Goal: Information Seeking & Learning: Learn about a topic

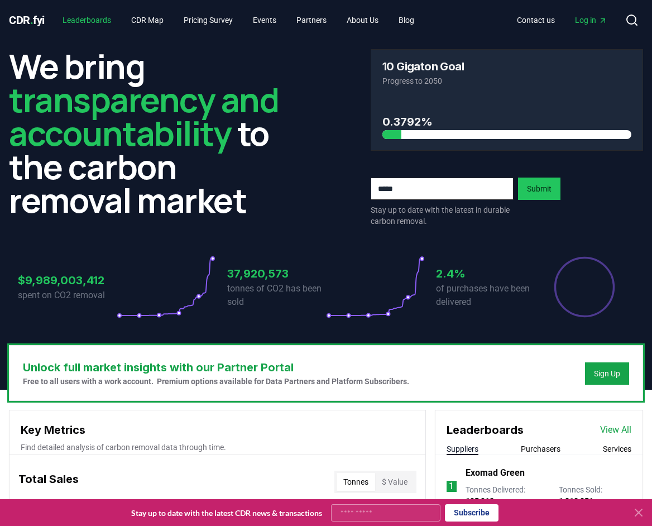
click at [94, 16] on link "Leaderboards" at bounding box center [87, 20] width 66 height 20
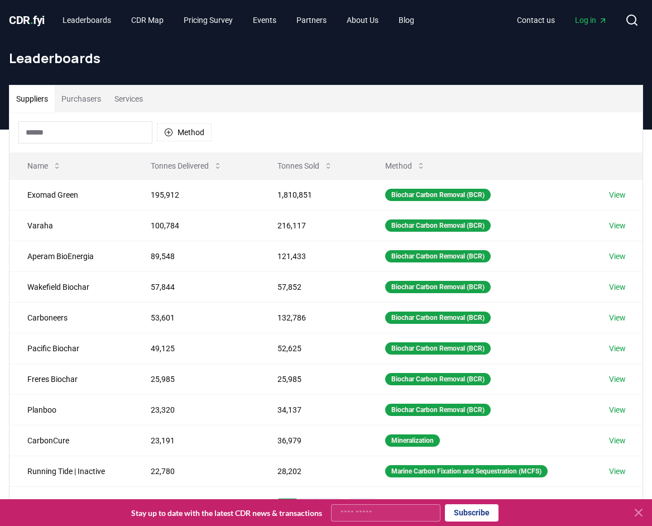
click at [115, 136] on input at bounding box center [85, 132] width 134 height 22
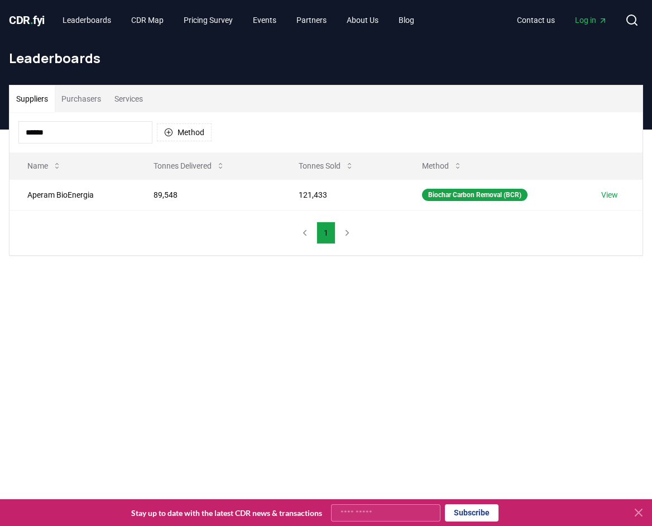
type input "******"
click at [618, 199] on link "View" at bounding box center [609, 194] width 17 height 11
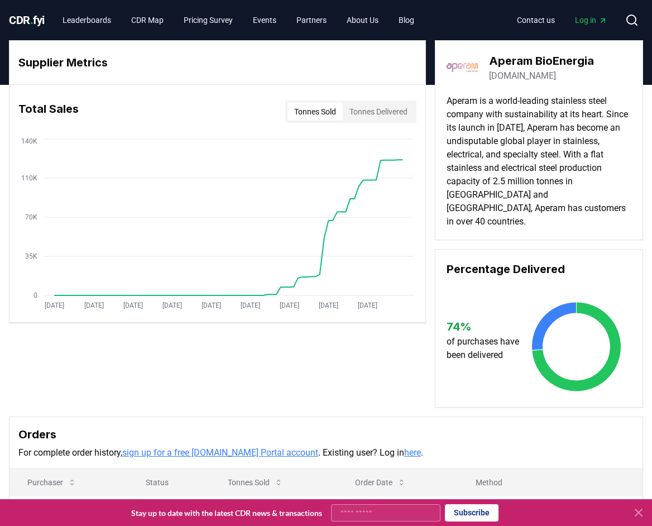
click at [576, 15] on span "Log in" at bounding box center [591, 20] width 32 height 11
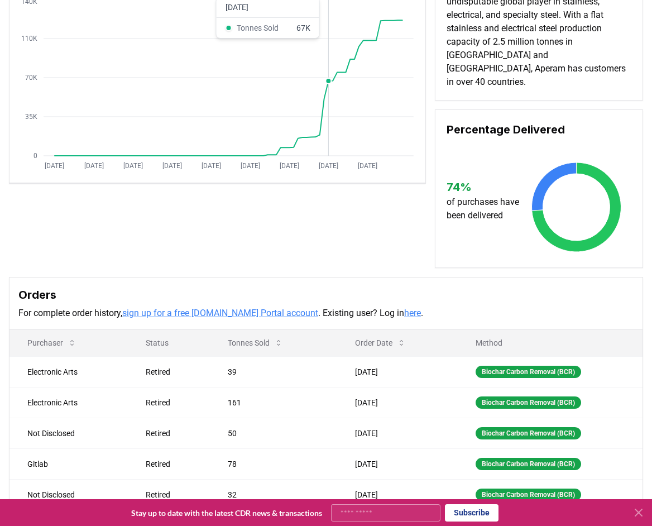
scroll to position [318, 0]
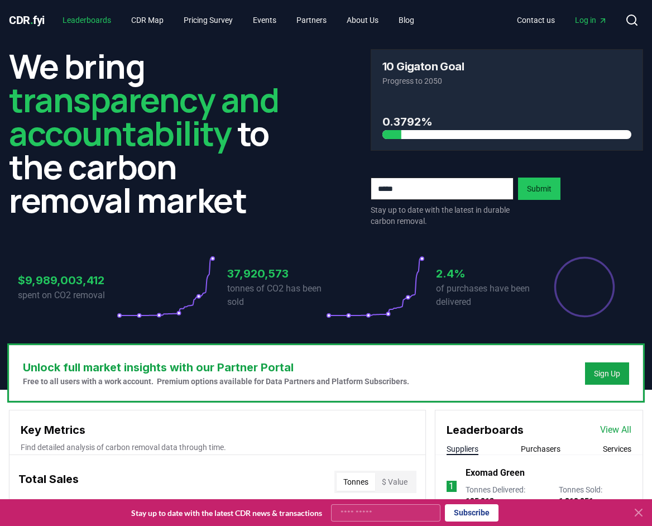
click at [95, 21] on link "Leaderboards" at bounding box center [87, 20] width 66 height 20
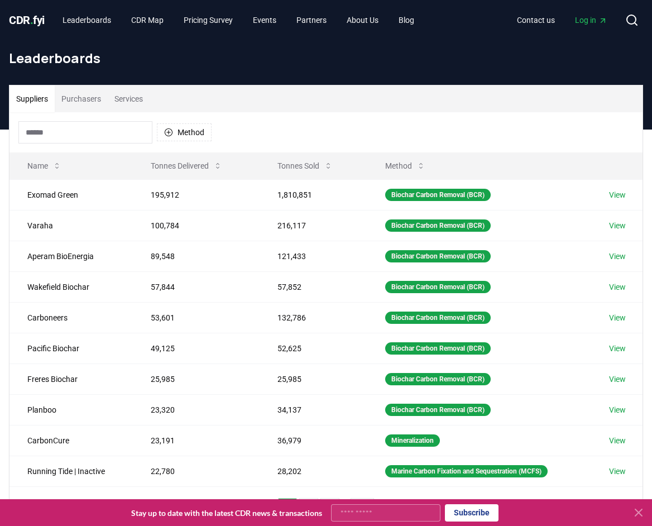
drag, startPoint x: 114, startPoint y: 120, endPoint x: 119, endPoint y: 112, distance: 8.5
click at [114, 120] on div "Method" at bounding box center [325, 132] width 633 height 40
click at [123, 107] on button "Services" at bounding box center [129, 98] width 42 height 27
